Goal: Task Accomplishment & Management: Use online tool/utility

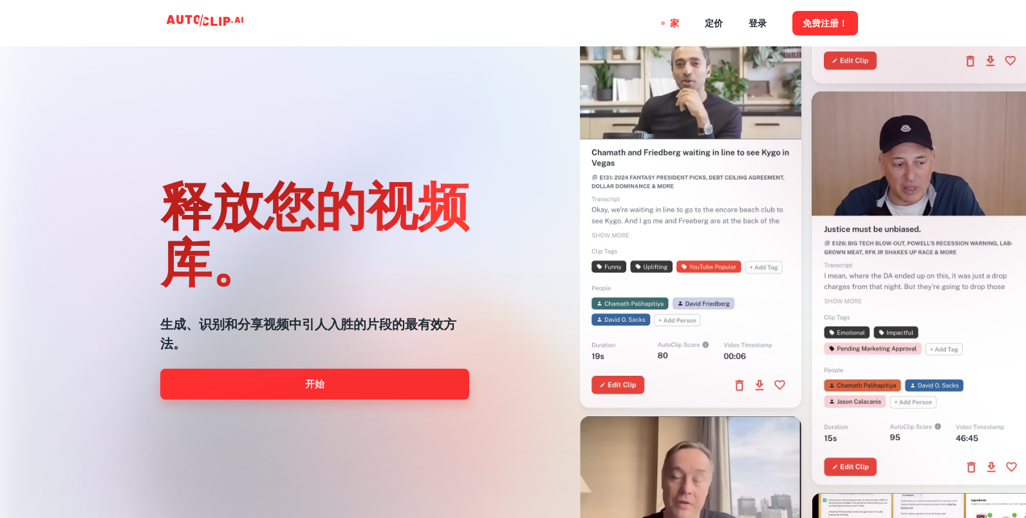
click at [321, 387] on font "开始" at bounding box center [314, 383] width 19 height 11
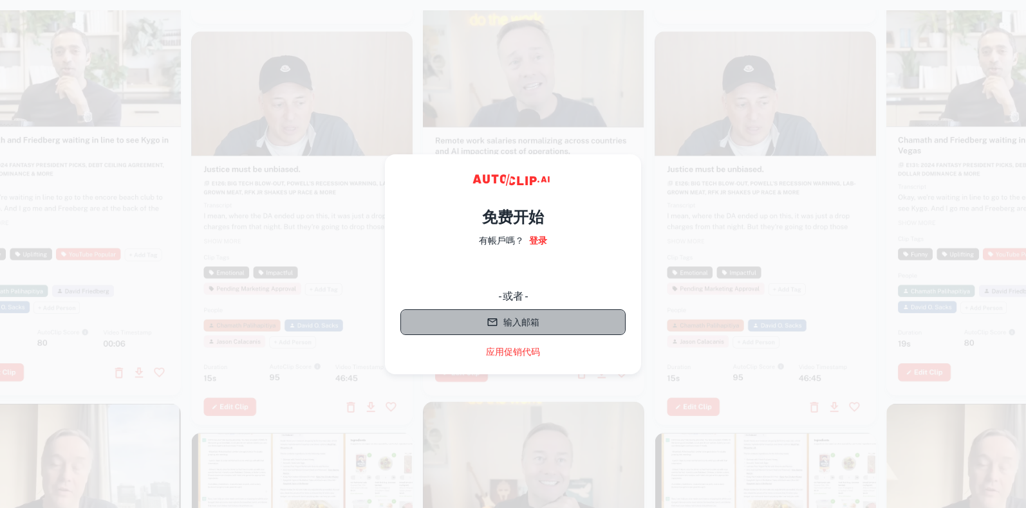
click at [521, 324] on font "输入邮箱" at bounding box center [521, 323] width 36 height 10
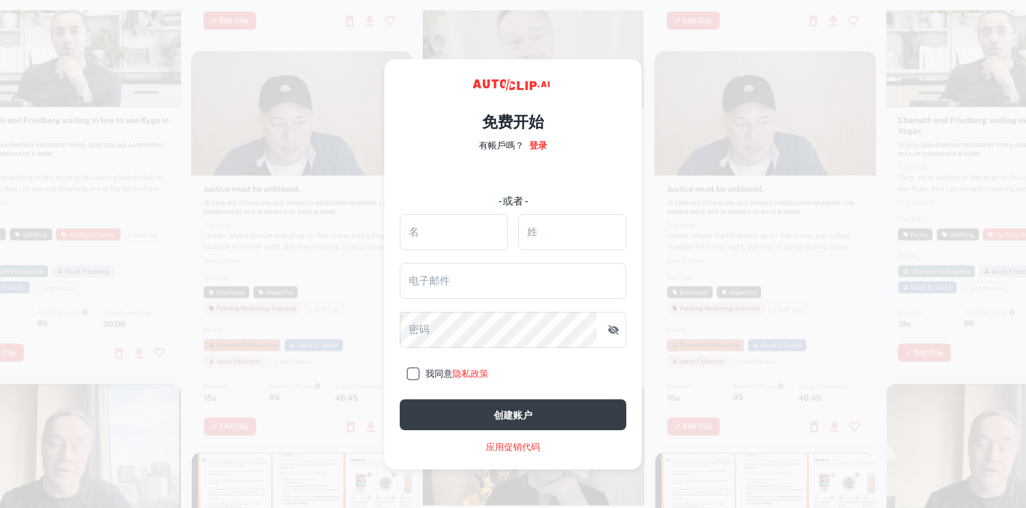
click at [721, 352] on div at bounding box center [765, 248] width 221 height 394
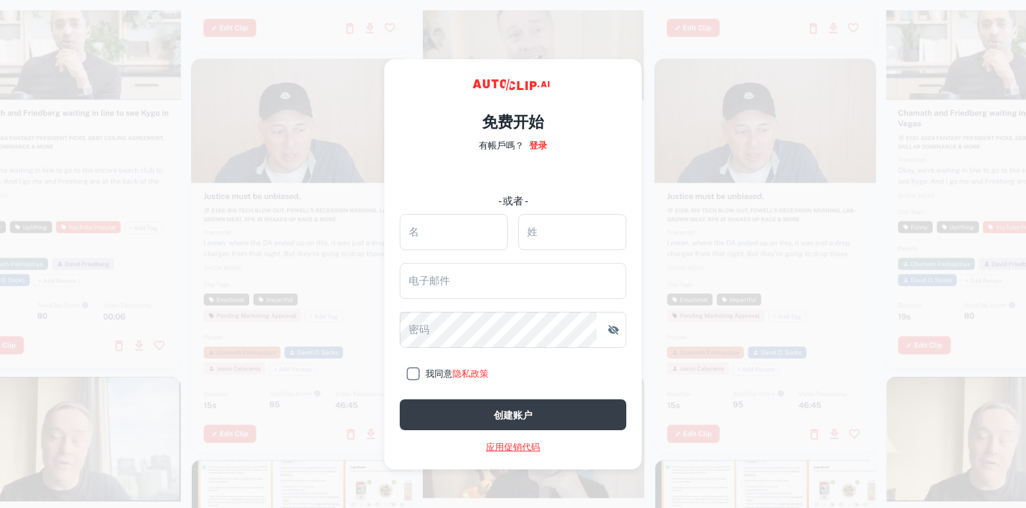
click at [508, 450] on font "应用促销代码" at bounding box center [513, 447] width 54 height 10
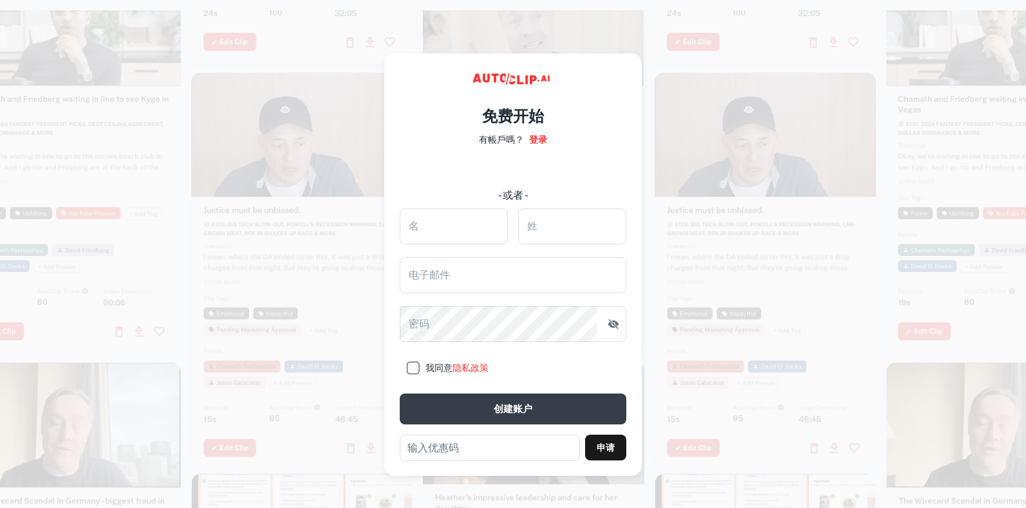
click at [409, 70] on div "免费开始 有帳戶嗎？ 登录 - 或者 - 名 名 姓 姓 电子邮件 电子邮件 密码 密码 我同意 隐私政策 创建账户 ​ 申请" at bounding box center [512, 264] width 257 height 423
drag, startPoint x: 463, startPoint y: 94, endPoint x: 575, endPoint y: 97, distance: 112.7
click at [553, 97] on div "免费开始 有帳戶嗎？ 登录 - 或者 - 名 名 姓 姓 电子邮件 电子邮件 密码 密码 我同意 隐私政策 创建账户 ​ 申请" at bounding box center [513, 277] width 227 height 367
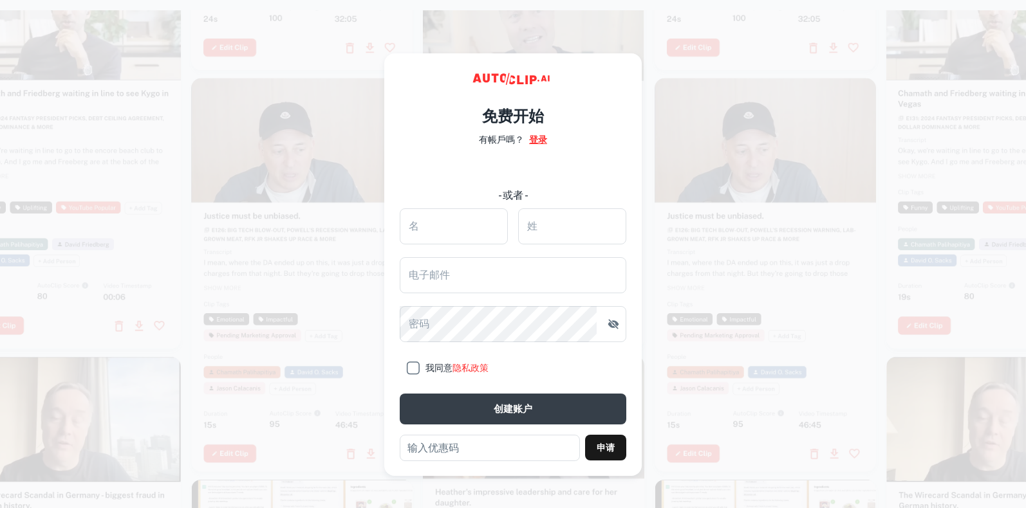
click at [533, 140] on font "登录" at bounding box center [538, 140] width 18 height 10
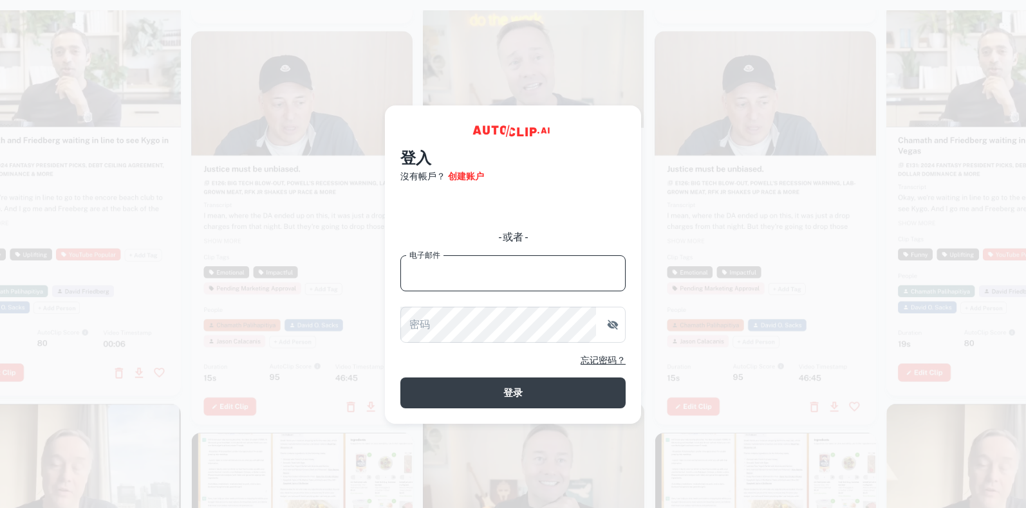
click at [495, 274] on input "电子邮件" at bounding box center [512, 274] width 225 height 36
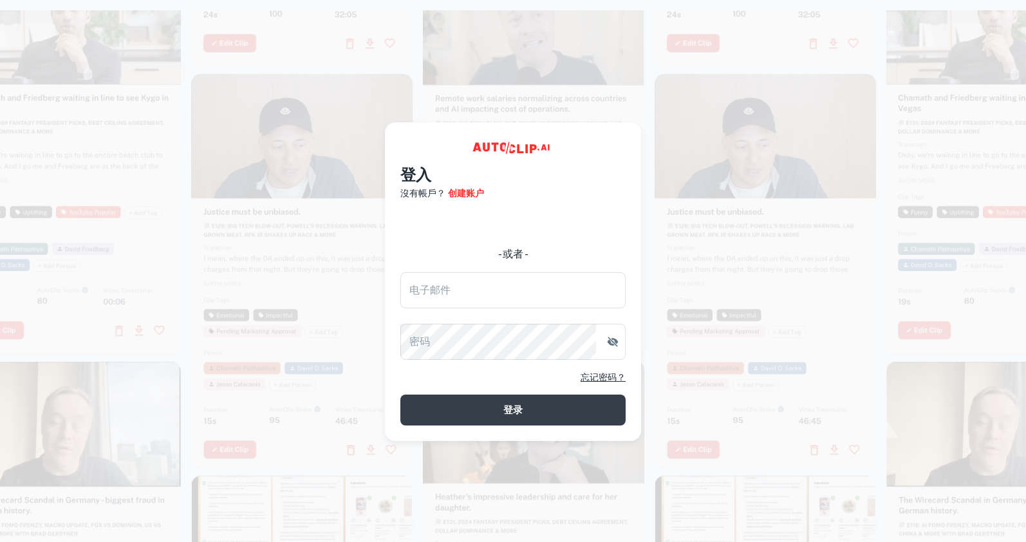
click at [396, 139] on div "登入 沒有帳戶？ 创建账户 - 或者 - 电子邮件 电子邮件 密码 密码 忘记密码？ 登录" at bounding box center [513, 281] width 256 height 319
drag, startPoint x: 393, startPoint y: 135, endPoint x: 507, endPoint y: 140, distance: 114.6
click at [414, 131] on div "登入 沒有帳戶？ 创建账户 - 或者 - 电子邮件 电子邮件 密码 密码 忘记密码？ 登录" at bounding box center [513, 281] width 256 height 319
click at [627, 150] on div "登入 沒有帳戶？ 创建账户 - 或者 - 电子邮件 电子邮件 密码 密码 忘记密码？ 登录" at bounding box center [513, 281] width 256 height 319
click at [624, 145] on div "登入 沒有帳戶？ 创建账户 - 或者 - 电子邮件 电子邮件 密码 密码 忘记密码？ 登录" at bounding box center [513, 281] width 256 height 319
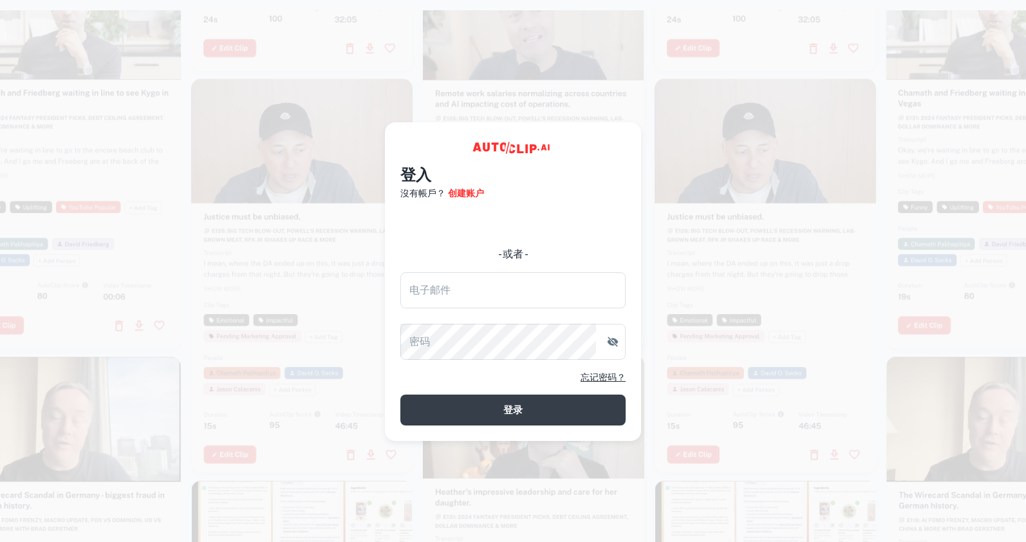
click at [625, 143] on div "登入 沒有帳戶？ 创建账户 - 或者 - 电子邮件 电子邮件 密码 密码 忘记密码？ 登录" at bounding box center [513, 281] width 256 height 319
click at [624, 136] on div "登入 沒有帳戶？ 创建账户 - 或者 - 电子邮件 电子邮件 密码 密码 忘记密码？ 登录" at bounding box center [513, 281] width 256 height 319
click at [625, 133] on div "登入 沒有帳戶？ 创建账户 - 或者 - 电子邮件 电子邮件 密码 密码 忘记密码？ 登录" at bounding box center [513, 281] width 256 height 319
click at [627, 131] on div "登入 沒有帳戶？ 创建账户 - 或者 - 电子邮件 电子邮件 密码 密码 忘记密码？ 登录" at bounding box center [513, 281] width 256 height 319
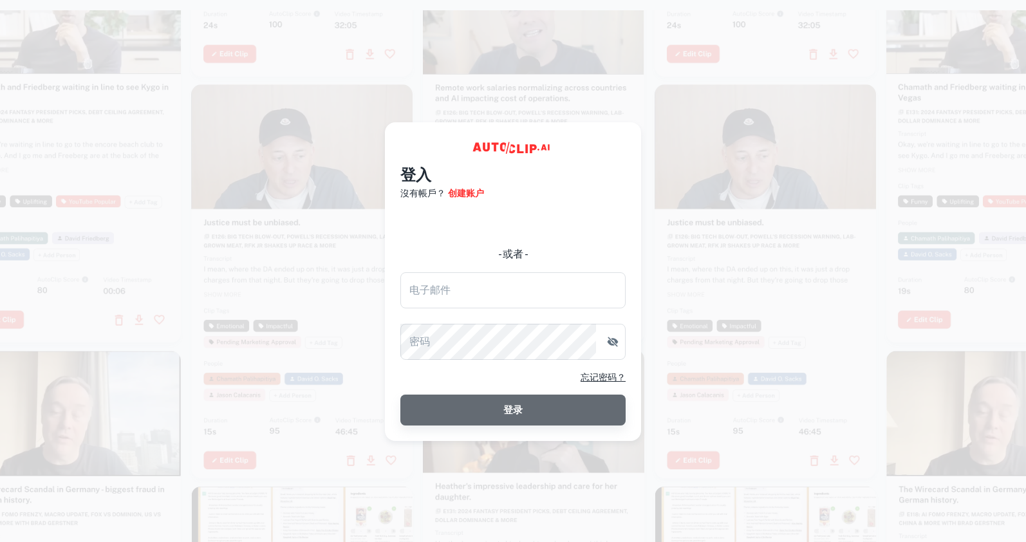
click at [561, 419] on button "登录" at bounding box center [512, 410] width 225 height 31
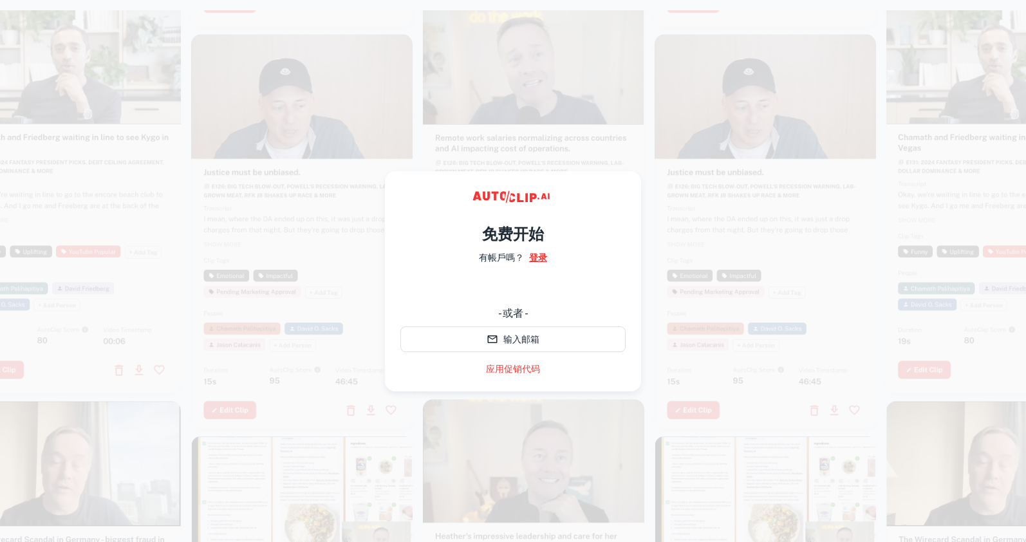
click at [540, 257] on font "登录" at bounding box center [538, 257] width 18 height 10
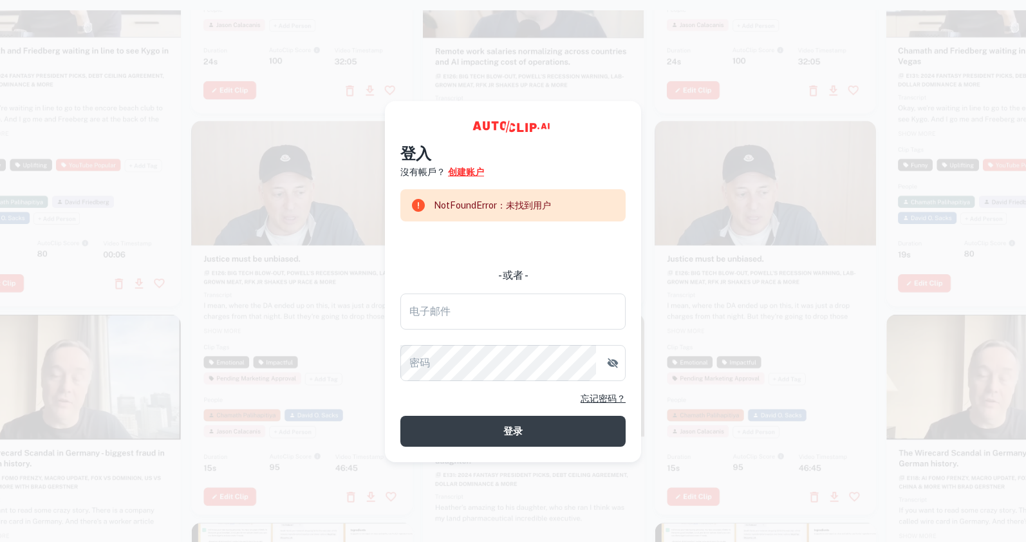
click at [469, 176] on font "创建账户" at bounding box center [466, 172] width 36 height 10
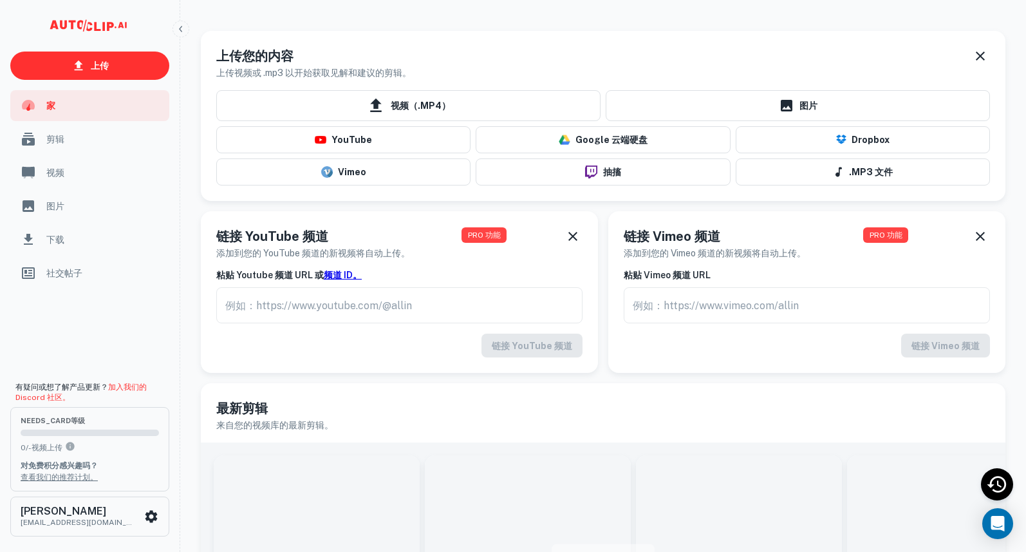
click at [79, 148] on div "剪辑" at bounding box center [89, 139] width 159 height 31
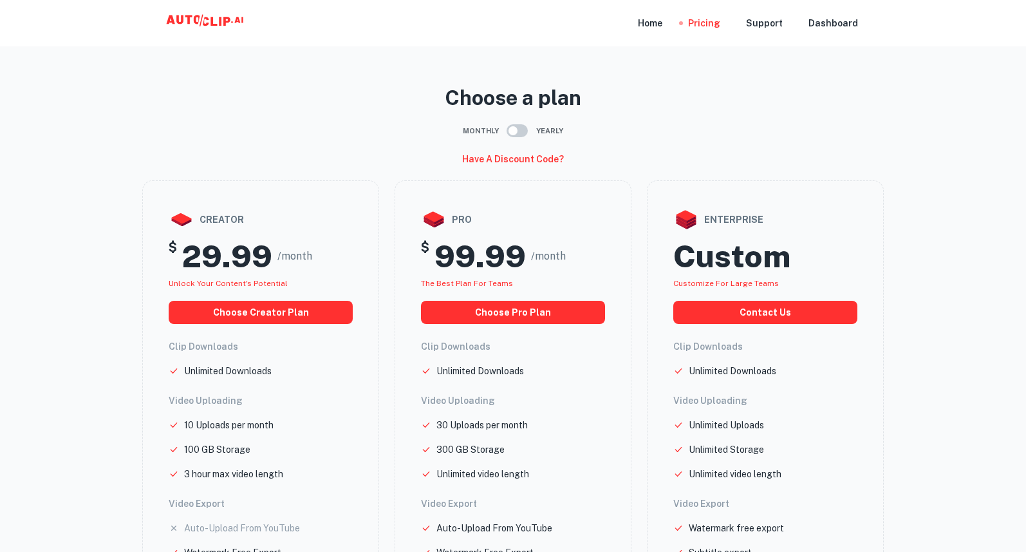
click at [210, 12] on icon at bounding box center [206, 23] width 129 height 26
